Goal: Task Accomplishment & Management: Manage account settings

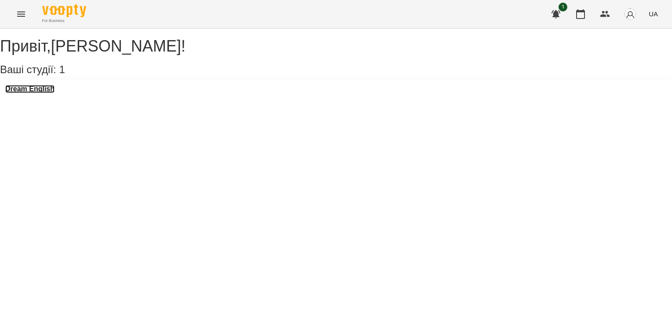
click at [51, 93] on h3 "Dream English" at bounding box center [29, 89] width 49 height 8
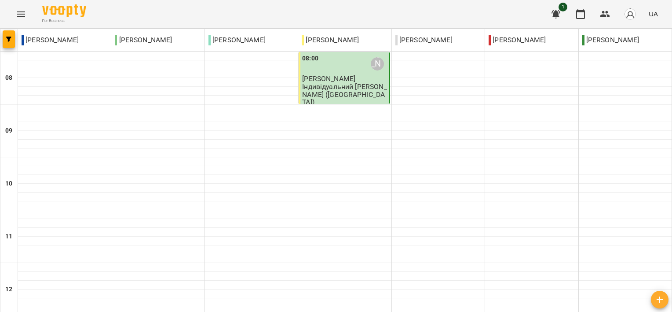
scroll to position [367, 0]
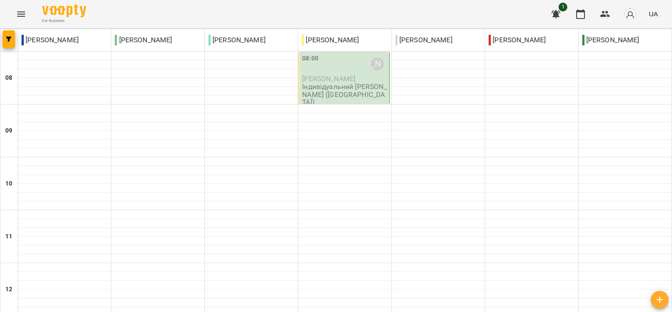
click at [321, 82] on p "[PERSON_NAME]" at bounding box center [344, 78] width 85 height 7
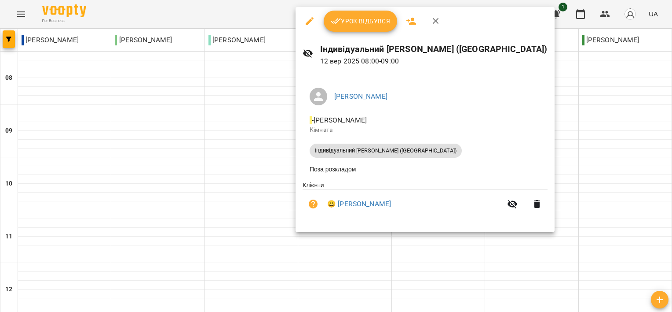
click at [361, 29] on button "Урок відбувся" at bounding box center [361, 21] width 74 height 21
